Goal: Transaction & Acquisition: Download file/media

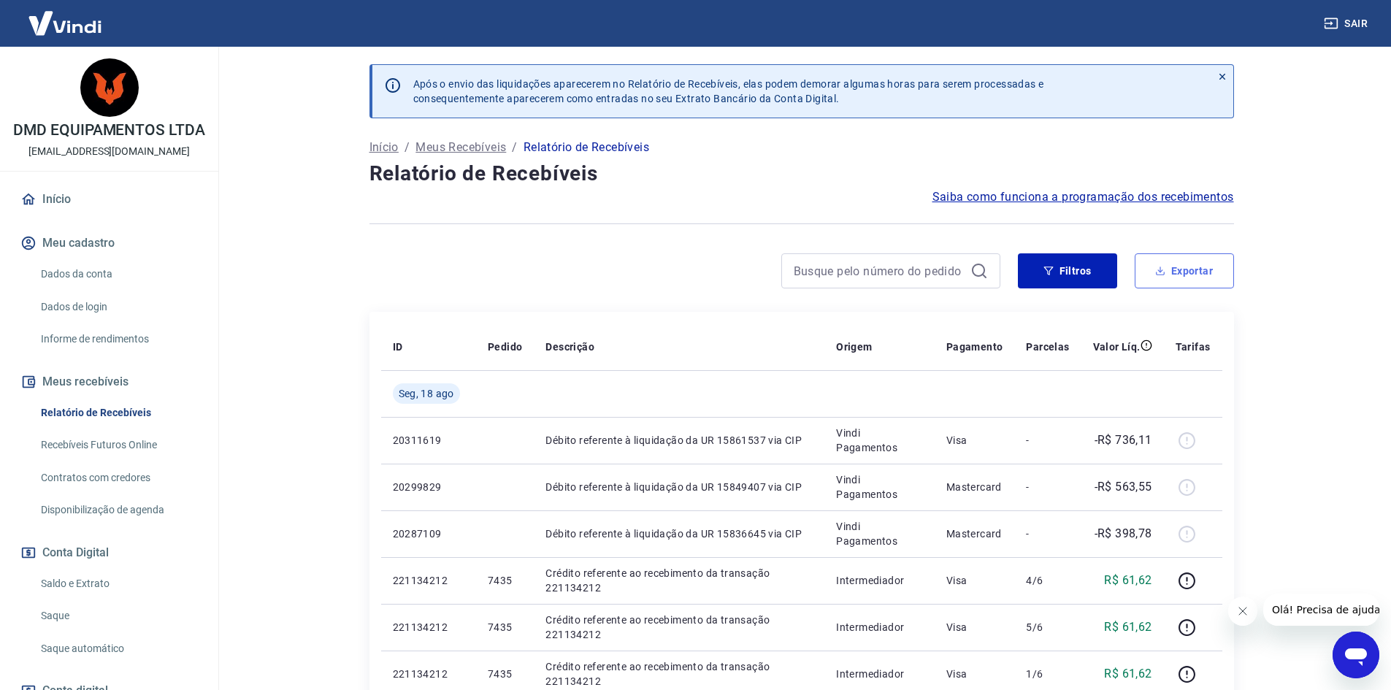
click at [1185, 269] on button "Exportar" at bounding box center [1183, 270] width 99 height 35
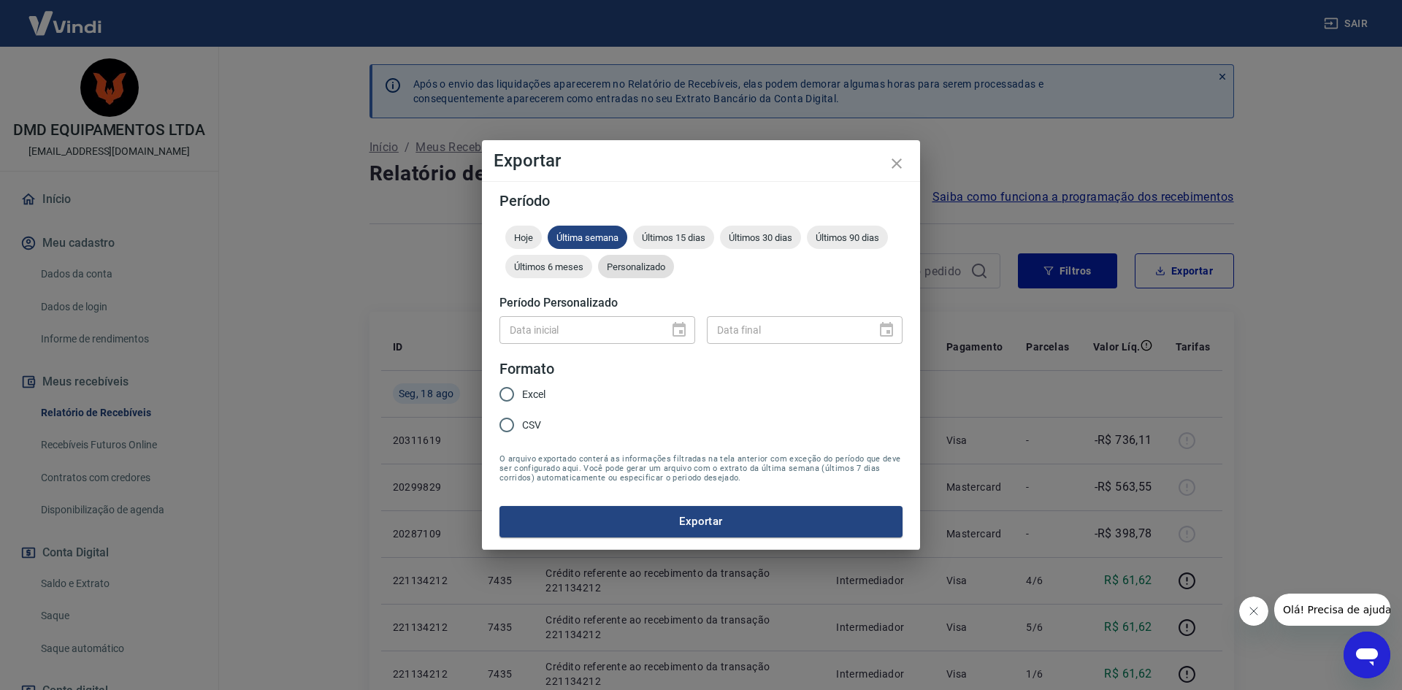
click at [655, 264] on span "Personalizado" at bounding box center [636, 266] width 76 height 11
click at [678, 330] on icon "Choose date" at bounding box center [679, 330] width 18 height 18
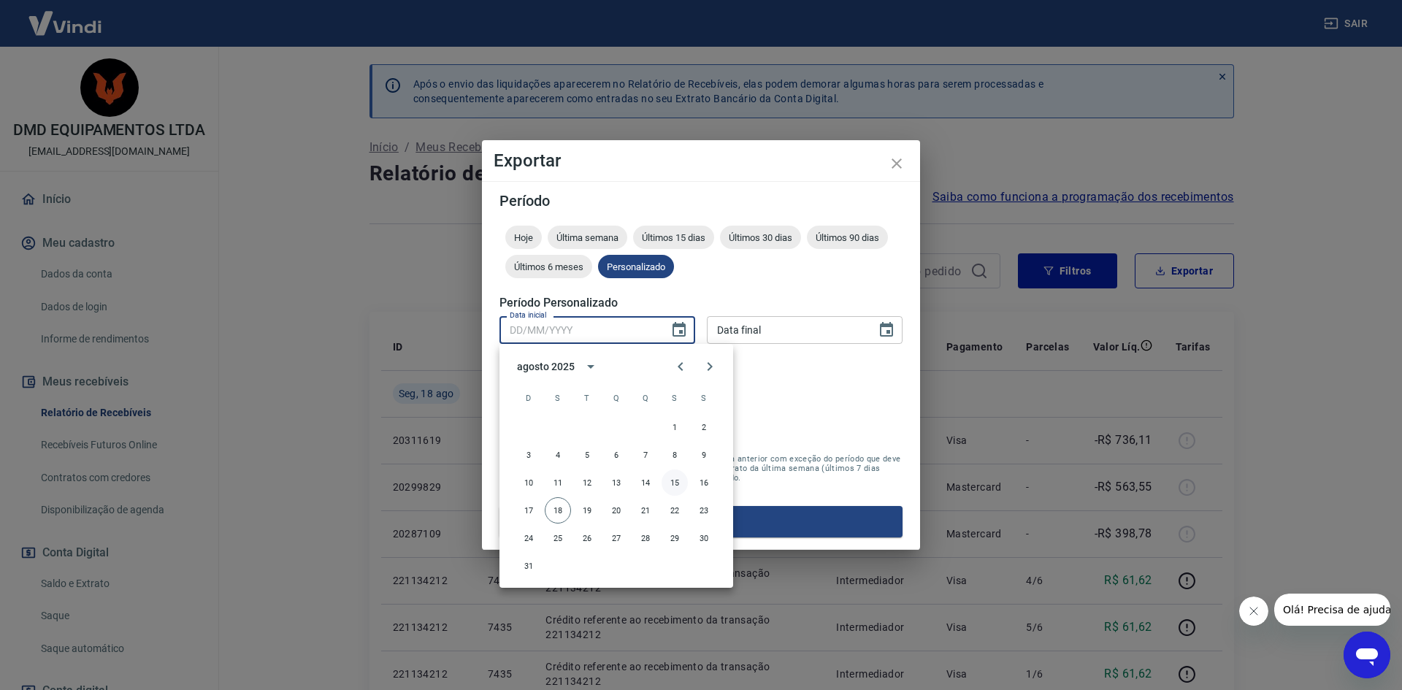
click at [676, 480] on button "15" at bounding box center [674, 482] width 26 height 26
type input "[DATE]"
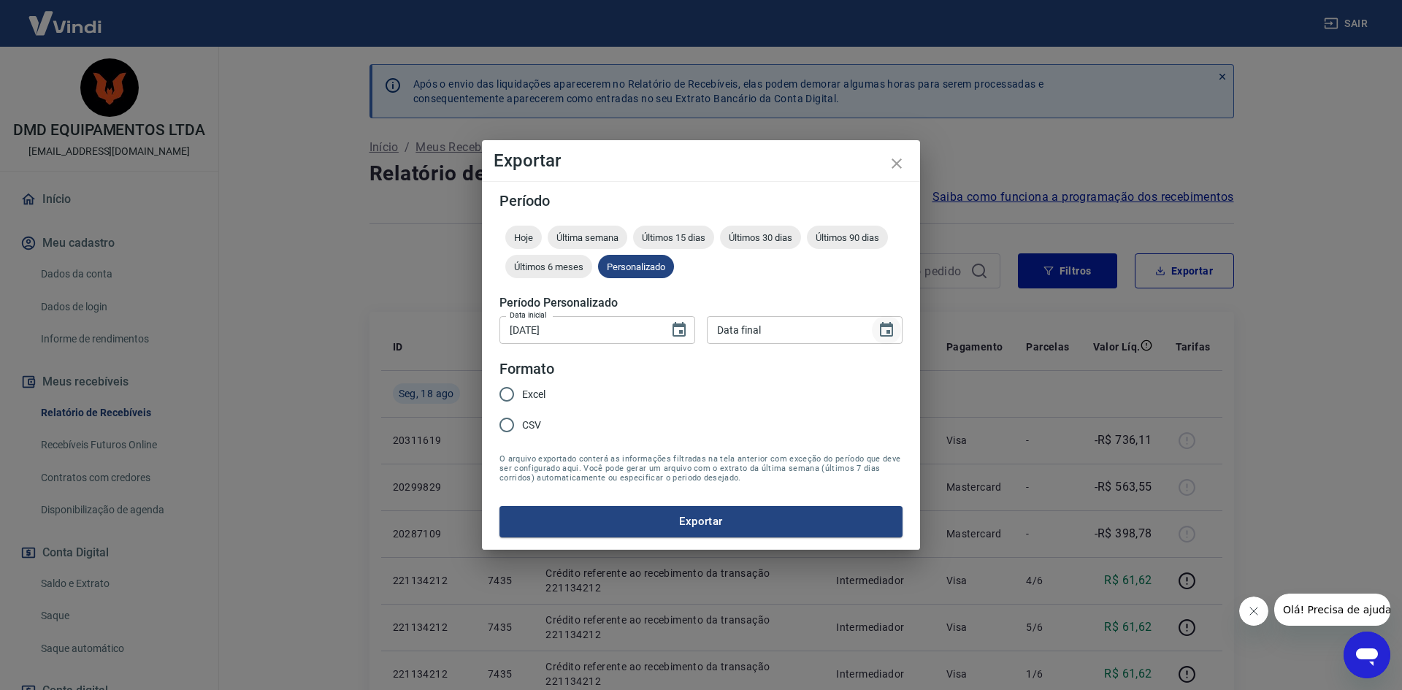
click at [888, 329] on icon "Choose date" at bounding box center [886, 330] width 18 height 18
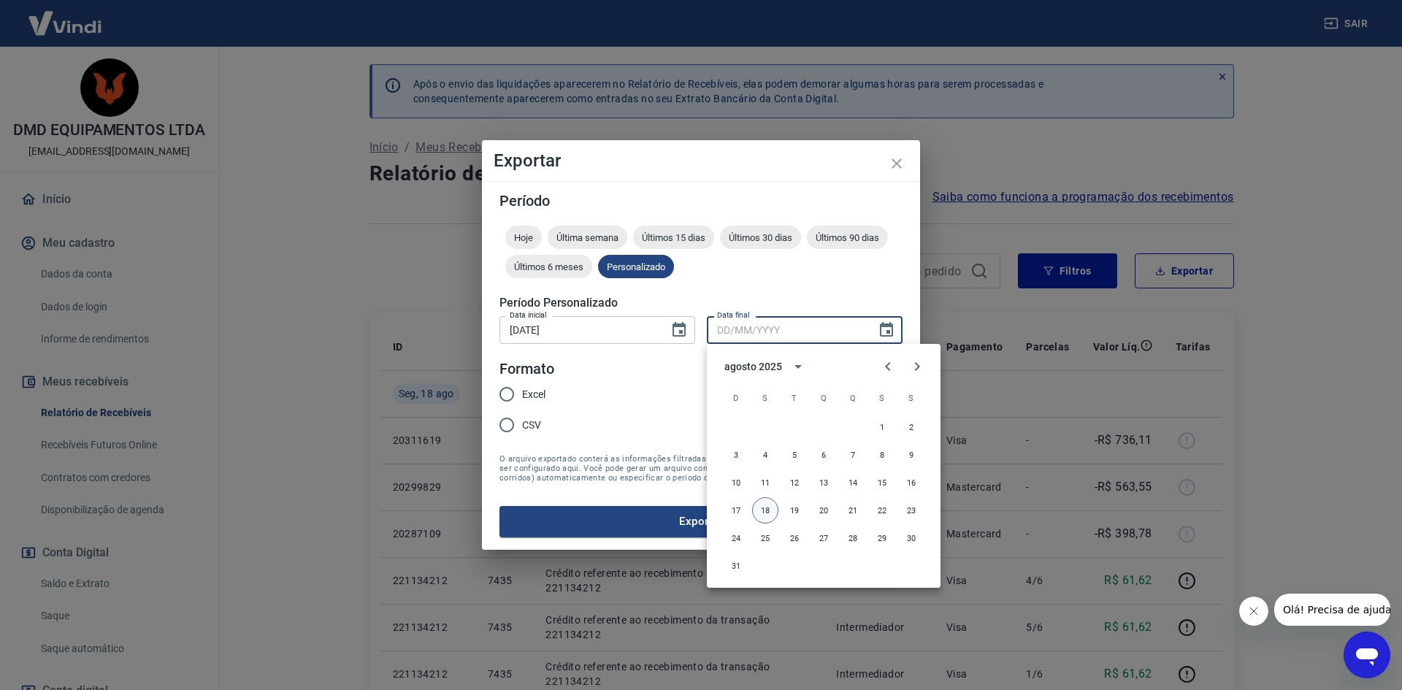
click at [770, 508] on button "18" at bounding box center [765, 510] width 26 height 26
type input "[DATE]"
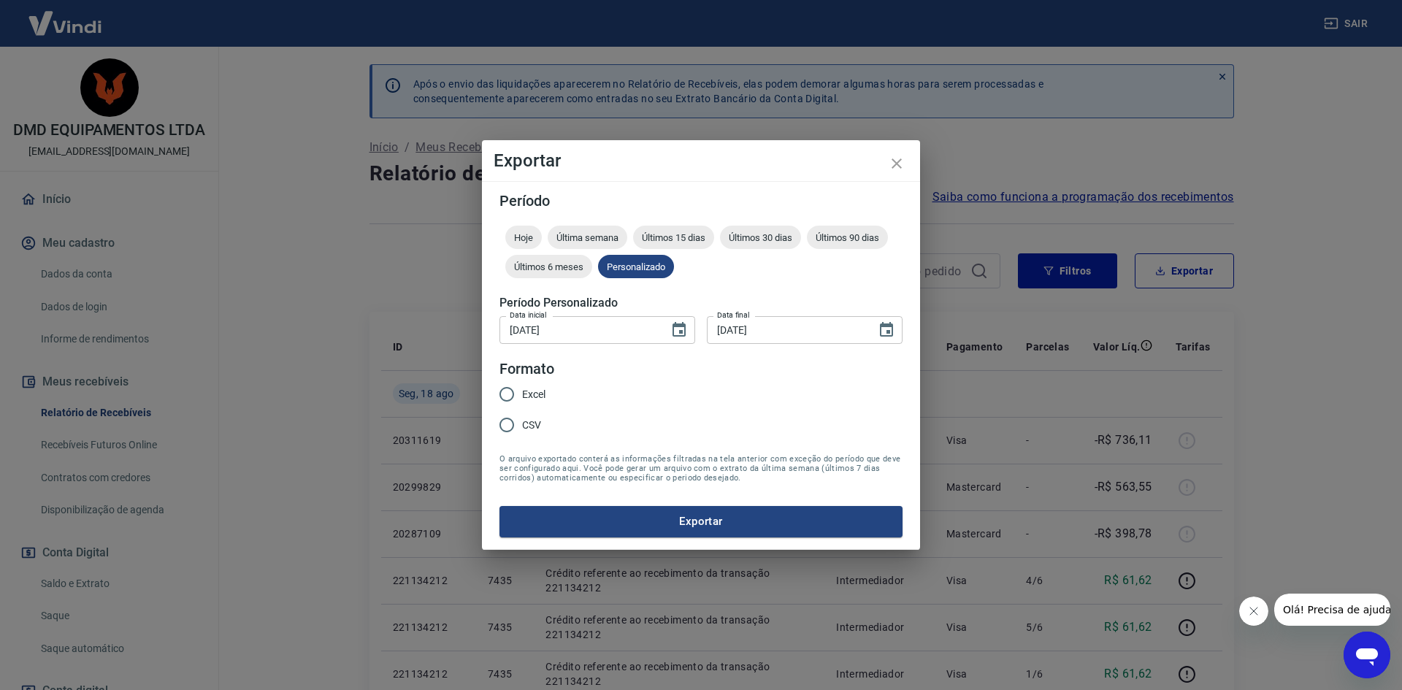
click at [504, 391] on input "Excel" at bounding box center [506, 394] width 31 height 31
radio input "true"
click at [677, 509] on button "Exportar" at bounding box center [700, 521] width 403 height 31
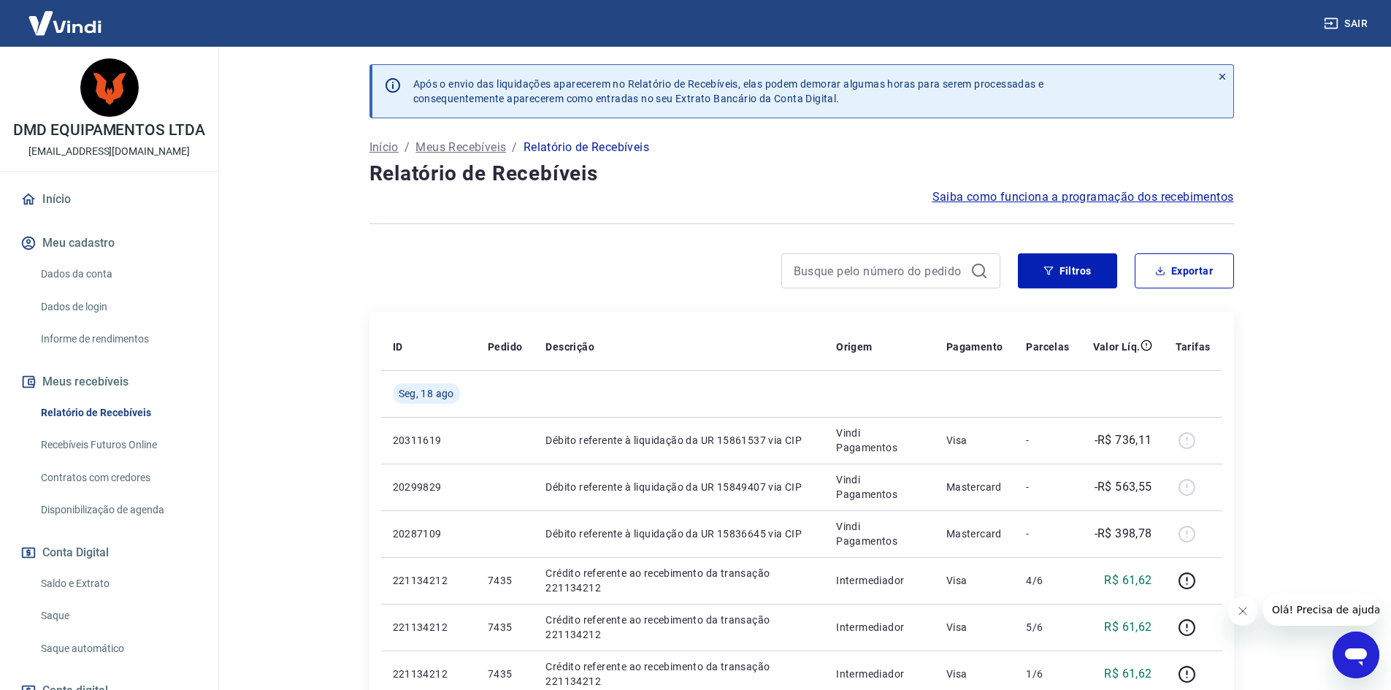
click at [1351, 22] on button "Sair" at bounding box center [1347, 23] width 53 height 27
